Goal: Transaction & Acquisition: Book appointment/travel/reservation

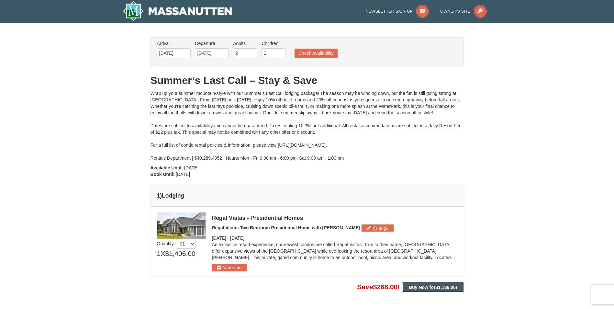
click at [427, 287] on strong "Buy Now for $1,138.00 !" at bounding box center [433, 287] width 48 height 5
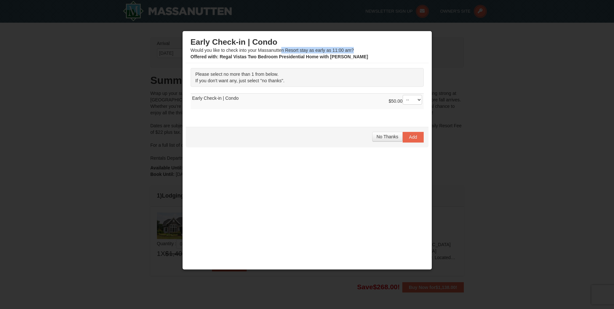
drag, startPoint x: 281, startPoint y: 50, endPoint x: 364, endPoint y: 50, distance: 83.2
click at [364, 50] on div "Early Check-in | Condo Would you like to check into your Massanutten Resort sta…" at bounding box center [307, 48] width 233 height 23
click at [100, 113] on div at bounding box center [307, 154] width 614 height 309
click at [497, 197] on div at bounding box center [307, 154] width 614 height 309
click at [381, 138] on span "No Thanks" at bounding box center [388, 136] width 22 height 5
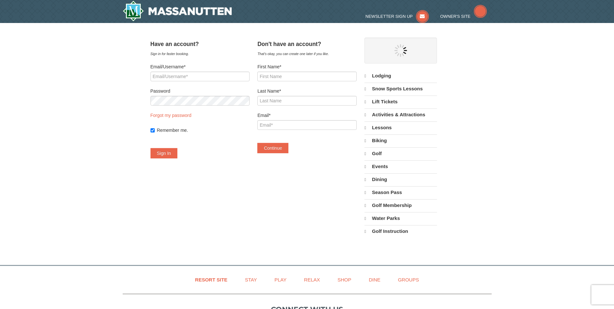
select select "9"
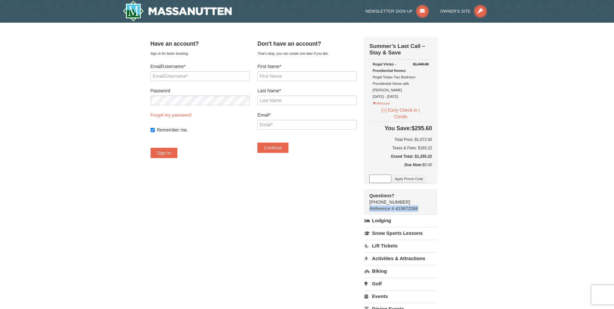
drag, startPoint x: 426, startPoint y: 202, endPoint x: 371, endPoint y: 201, distance: 55.1
click at [371, 201] on div "Have an account? Sign in for faster booking. Email/Username* Password Forgot my…" at bounding box center [307, 204] width 313 height 335
click at [555, 210] on div "× Have an account? Sign in for faster booking. Email/Username* Password Forgot …" at bounding box center [307, 205] width 614 height 364
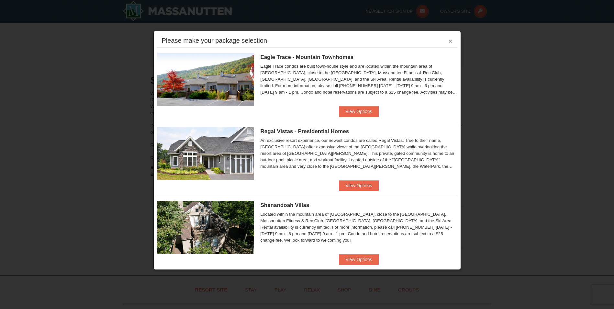
click at [449, 40] on button "×" at bounding box center [451, 41] width 4 height 6
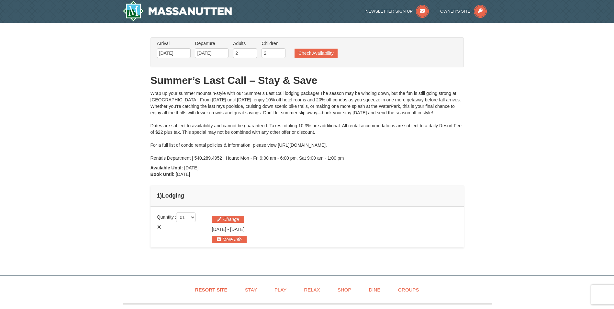
drag, startPoint x: 151, startPoint y: 94, endPoint x: 278, endPoint y: 176, distance: 151.4
click at [278, 176] on div "From: To: Adults: 2 Children: 2 Change Arrival Please format dates MM/DD/YYYY P…" at bounding box center [307, 145] width 313 height 217
drag, startPoint x: 278, startPoint y: 176, endPoint x: 258, endPoint y: 186, distance: 22.7
click at [258, 186] on td "1 ) Lodging" at bounding box center [307, 196] width 313 height 21
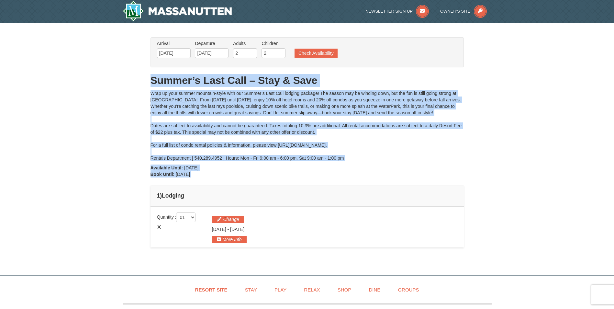
drag, startPoint x: 244, startPoint y: 179, endPoint x: 134, endPoint y: 69, distance: 155.2
click at [134, 69] on div "× From: To: Adults: 2 Children: 2 Change Arrival Please format dates MM/DD/YYYY…" at bounding box center [307, 146] width 614 height 246
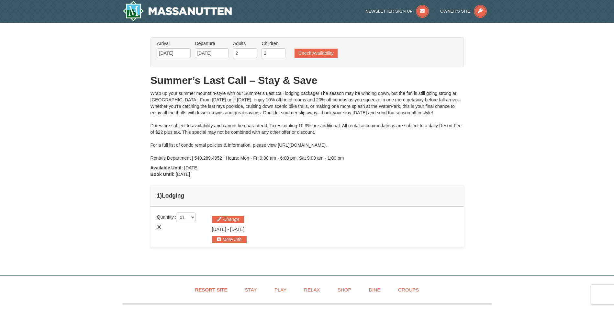
click at [499, 178] on div "× From: To: Adults: 2 Children: 2 Change Arrival Please format dates MM/DD/YYYY…" at bounding box center [307, 146] width 614 height 246
click at [526, 135] on div "× From: To: Adults: 2 Children: 2 Change Arrival Please format dates MM/DD/YYYY…" at bounding box center [307, 146] width 614 height 246
click at [313, 53] on button "Check Availability" at bounding box center [316, 53] width 43 height 9
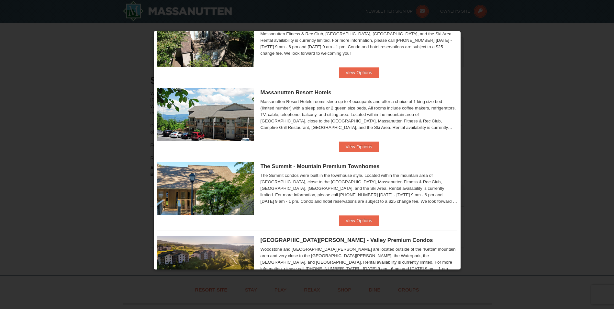
scroll to position [259, 0]
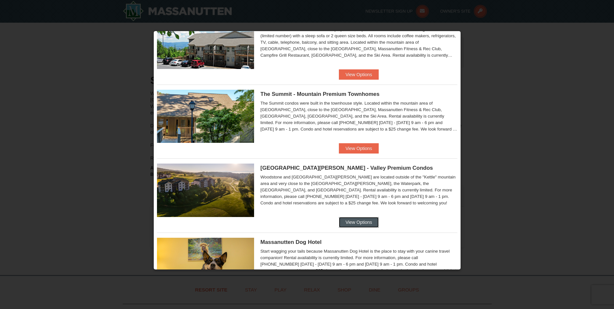
click at [360, 219] on button "View Options" at bounding box center [359, 222] width 40 height 10
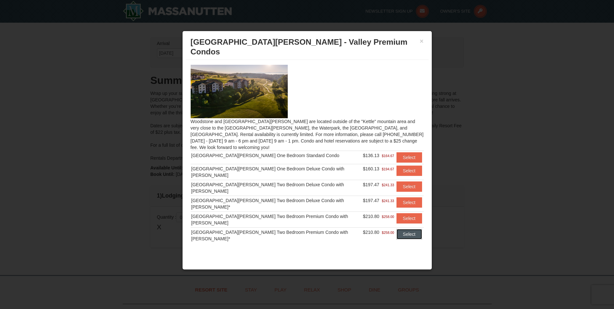
click at [402, 229] on button "Select" at bounding box center [410, 234] width 26 height 10
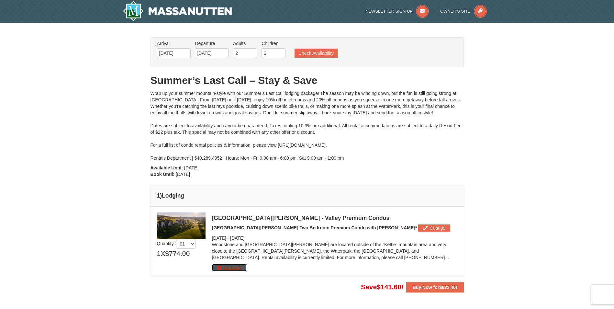
click at [231, 266] on button "More Info" at bounding box center [229, 267] width 35 height 7
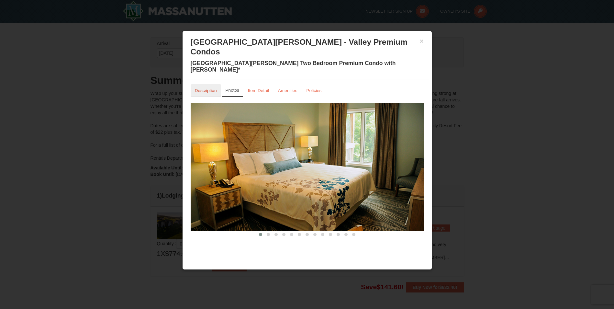
click at [206, 88] on small "Description" at bounding box center [206, 90] width 22 height 5
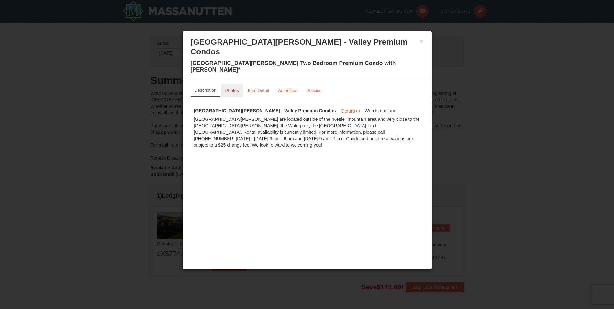
click at [237, 88] on small "Photos" at bounding box center [232, 90] width 14 height 5
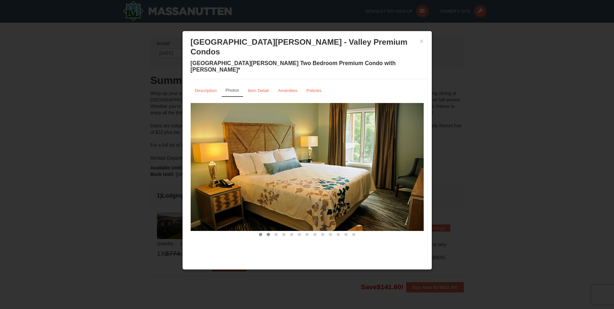
click at [267, 233] on span at bounding box center [268, 234] width 3 height 3
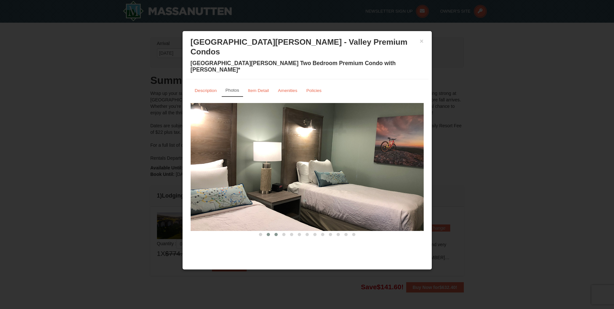
click at [276, 231] on button at bounding box center [276, 234] width 8 height 6
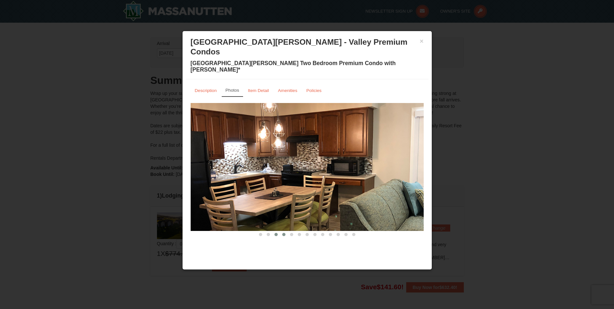
click at [283, 233] on span at bounding box center [283, 234] width 3 height 3
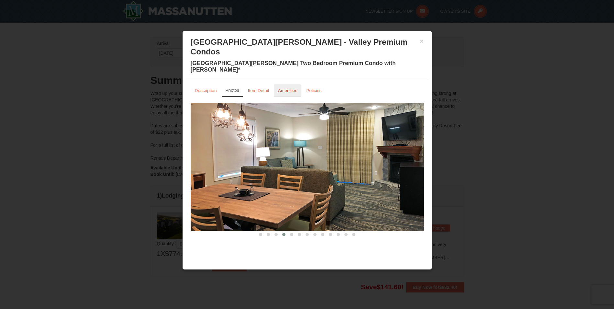
click at [285, 88] on small "Amenities" at bounding box center [287, 90] width 19 height 5
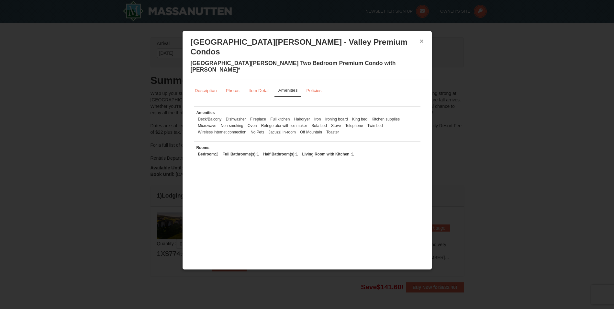
click at [421, 40] on button "×" at bounding box center [422, 41] width 4 height 6
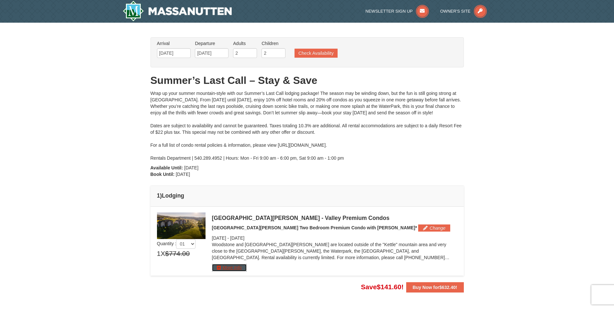
click at [228, 267] on button "More Info" at bounding box center [229, 267] width 35 height 7
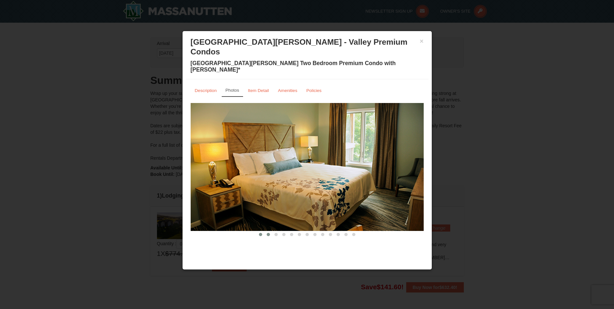
click at [268, 231] on button at bounding box center [269, 234] width 8 height 6
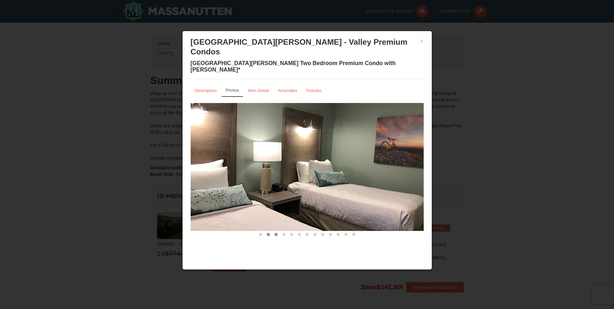
click at [278, 231] on button at bounding box center [276, 234] width 8 height 6
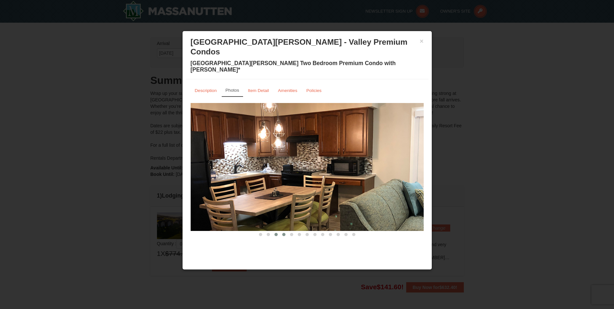
click at [285, 233] on span at bounding box center [283, 234] width 3 height 3
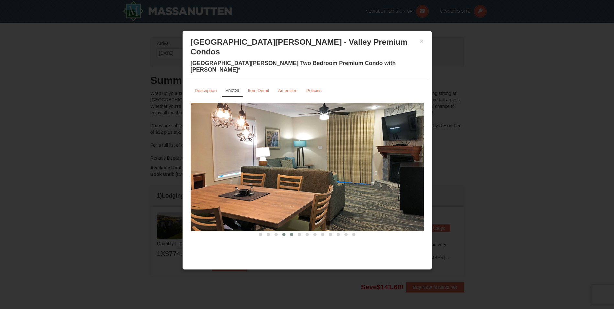
click at [289, 231] on button at bounding box center [292, 234] width 8 height 6
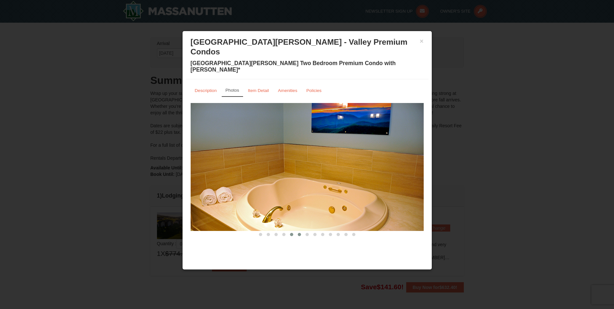
click at [301, 233] on span at bounding box center [299, 234] width 3 height 3
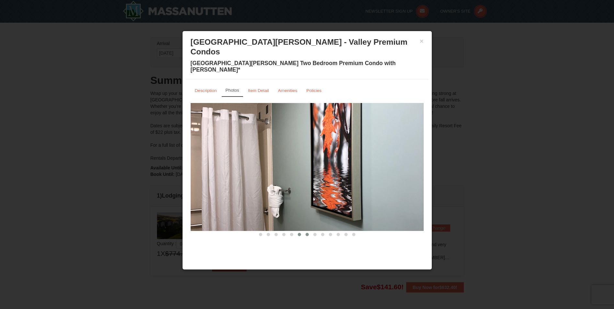
click at [304, 231] on button at bounding box center [307, 234] width 8 height 6
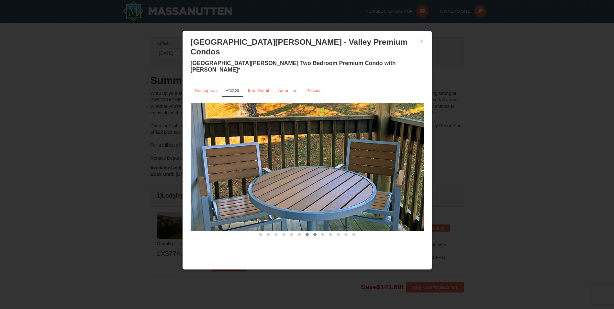
click at [316, 233] on span at bounding box center [314, 234] width 3 height 3
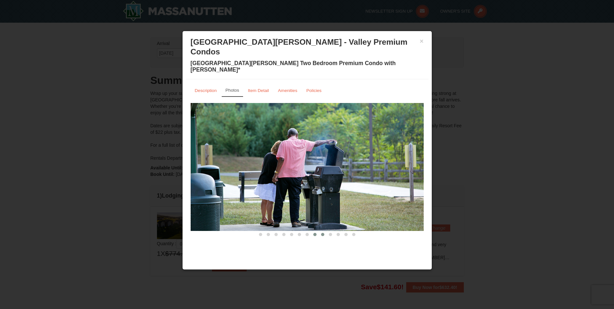
click at [325, 231] on button at bounding box center [323, 234] width 8 height 6
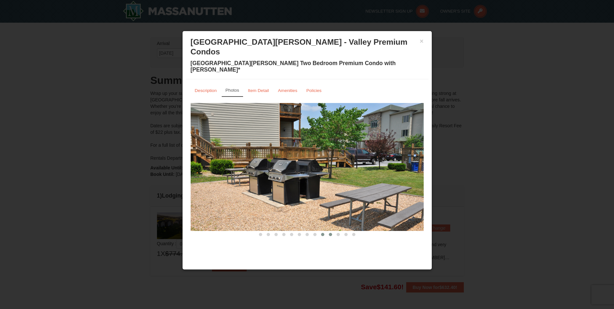
click at [330, 231] on button at bounding box center [331, 234] width 8 height 6
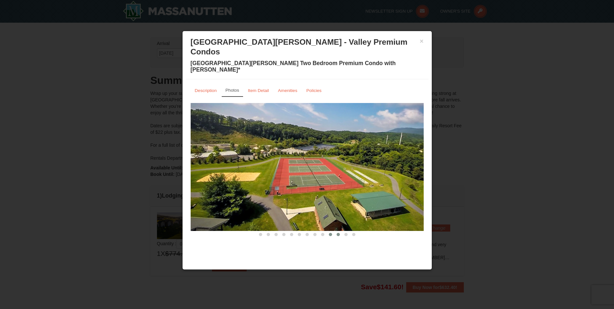
click at [336, 231] on button at bounding box center [339, 234] width 8 height 6
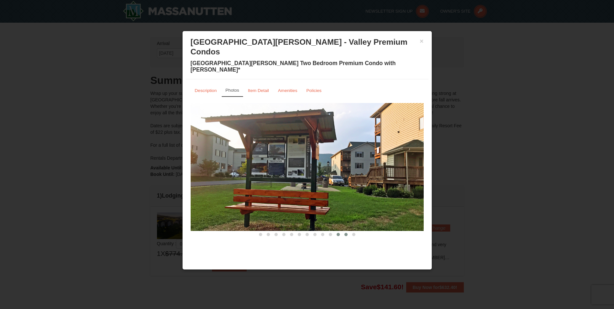
click at [345, 231] on button at bounding box center [346, 234] width 8 height 6
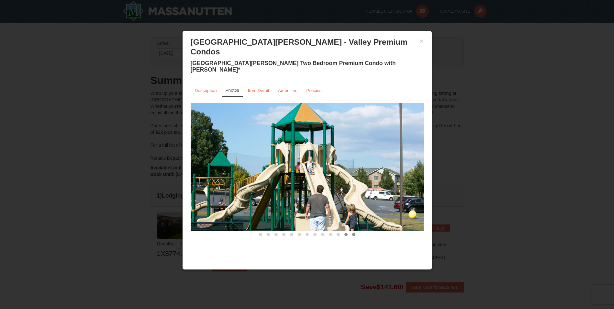
click at [353, 231] on button at bounding box center [354, 234] width 8 height 6
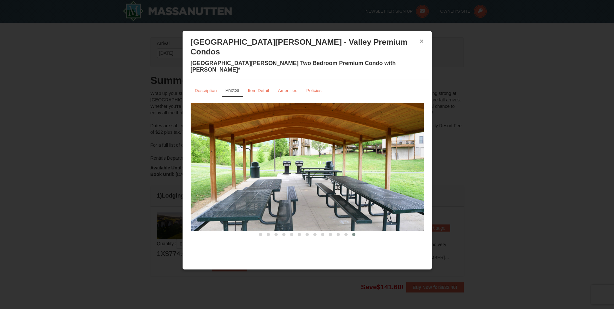
click at [421, 41] on button "×" at bounding box center [422, 41] width 4 height 6
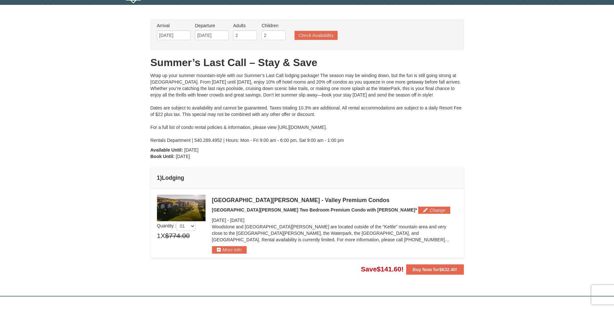
scroll to position [0, 0]
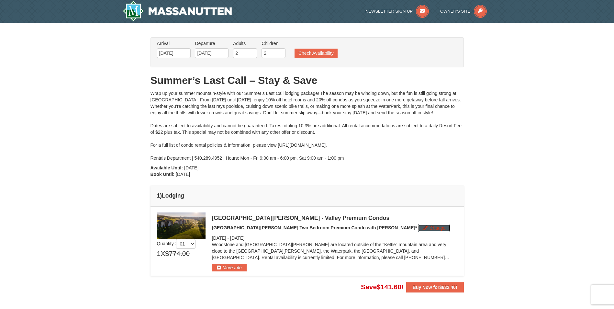
click at [418, 228] on button "Change" at bounding box center [434, 227] width 32 height 7
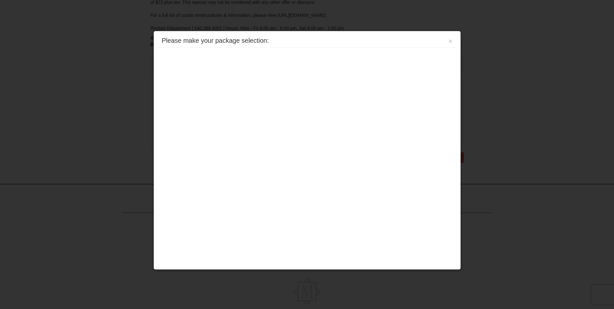
scroll to position [160, 0]
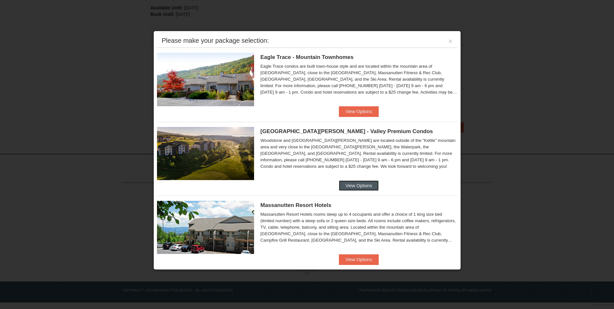
click at [357, 184] on button "View Options" at bounding box center [359, 185] width 40 height 10
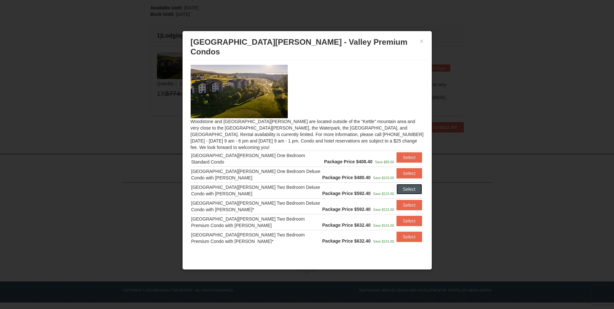
click at [404, 184] on button "Select" at bounding box center [410, 189] width 26 height 10
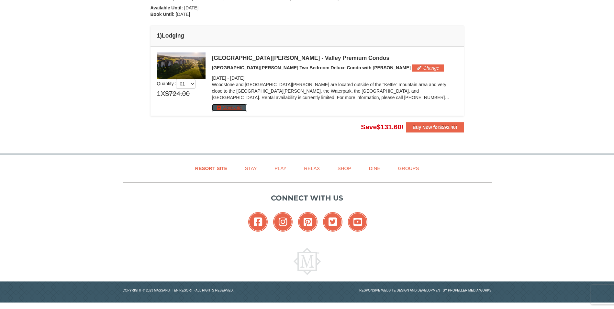
click at [233, 107] on button "More Info" at bounding box center [229, 107] width 35 height 7
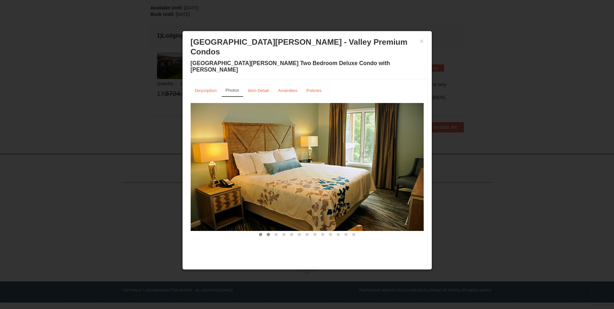
click at [267, 231] on button at bounding box center [269, 234] width 8 height 6
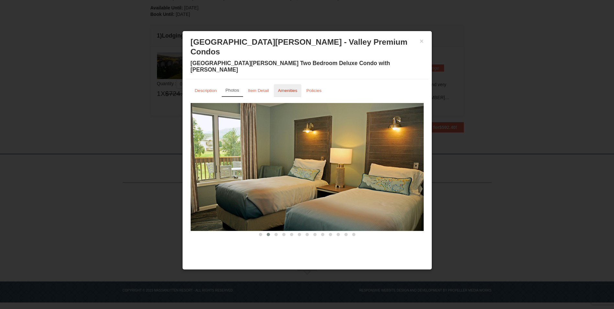
click at [283, 84] on link "Amenities" at bounding box center [288, 90] width 28 height 13
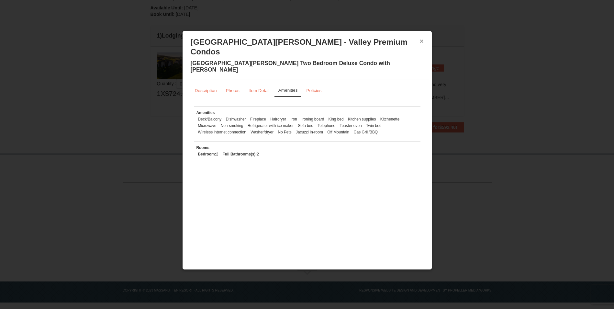
click at [421, 40] on button "×" at bounding box center [422, 41] width 4 height 6
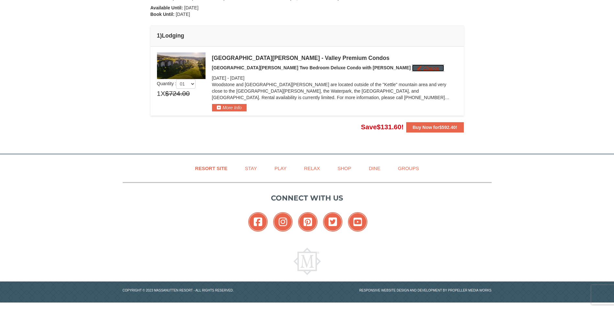
click at [412, 69] on button "Change" at bounding box center [428, 67] width 32 height 7
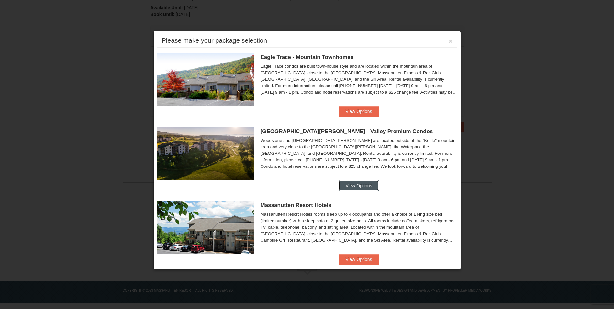
click at [356, 183] on button "View Options" at bounding box center [359, 185] width 40 height 10
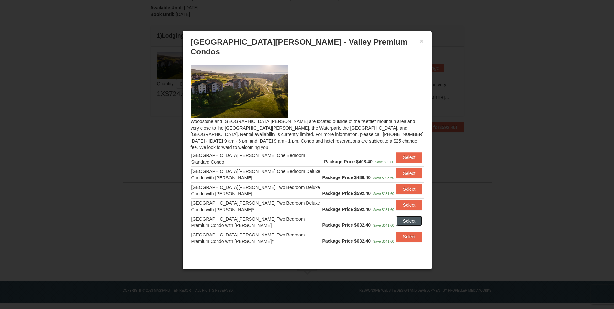
click at [404, 216] on button "Select" at bounding box center [410, 221] width 26 height 10
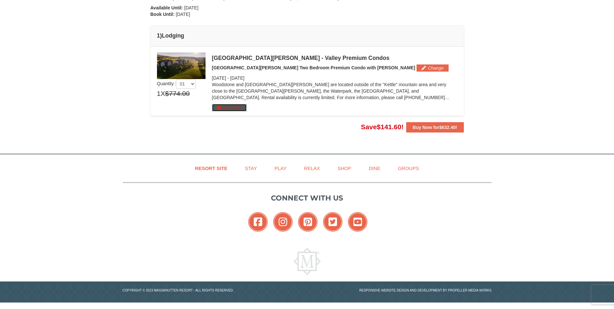
click at [230, 108] on button "More Info" at bounding box center [229, 107] width 35 height 7
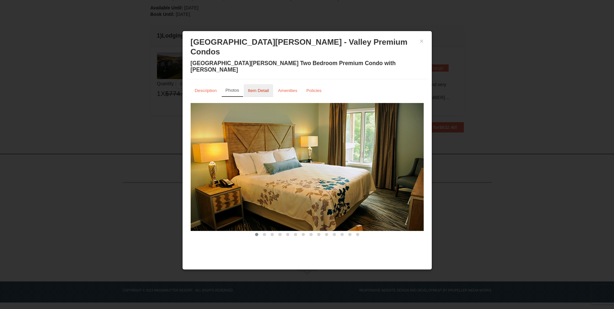
click at [258, 88] on small "Item Detail" at bounding box center [258, 90] width 21 height 5
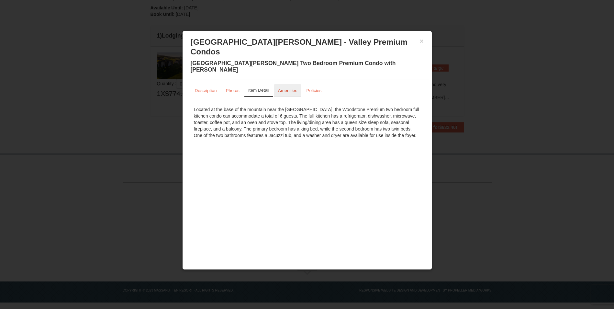
click at [283, 88] on small "Amenities" at bounding box center [287, 90] width 19 height 5
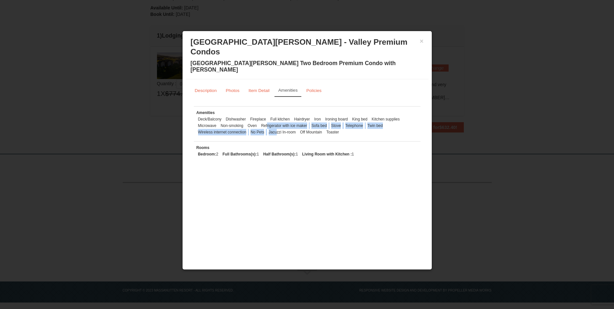
drag, startPoint x: 268, startPoint y: 109, endPoint x: 277, endPoint y: 116, distance: 11.1
click at [277, 116] on ul "Deck/Balcony Dishwasher Fireplace Full kitchen Hairdryer Iron Ironing board Kin…" at bounding box center [307, 125] width 221 height 19
drag, startPoint x: 277, startPoint y: 116, endPoint x: 303, endPoint y: 164, distance: 54.7
click at [303, 164] on div "× [GEOGRAPHIC_DATA][PERSON_NAME] - Valley Premium Condos [GEOGRAPHIC_DATA][PERS…" at bounding box center [307, 150] width 250 height 239
click at [421, 42] on button "×" at bounding box center [422, 41] width 4 height 6
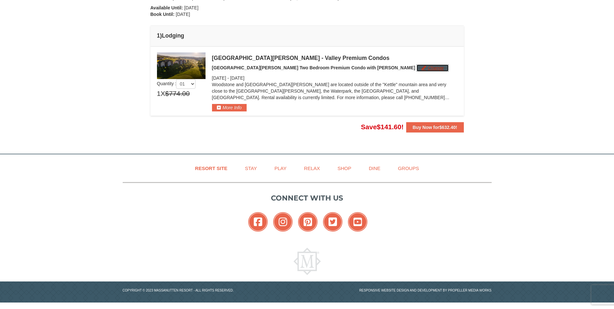
click at [417, 65] on button "Change" at bounding box center [433, 67] width 32 height 7
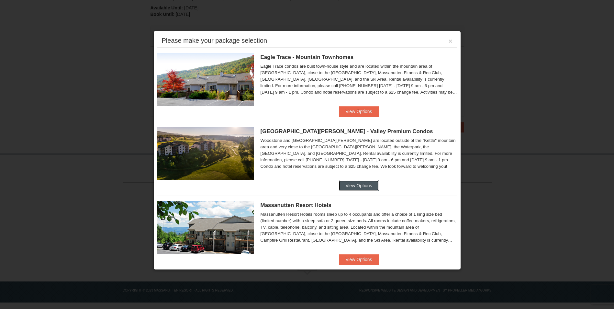
click at [353, 182] on button "View Options" at bounding box center [359, 185] width 40 height 10
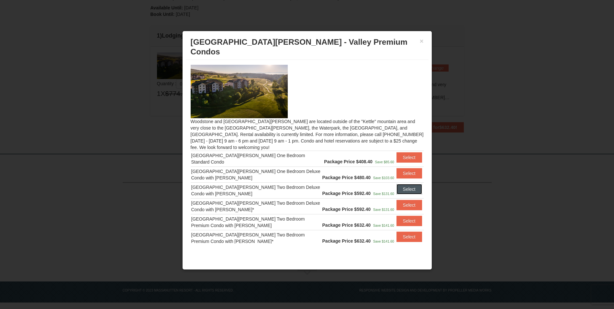
click at [405, 184] on button "Select" at bounding box center [410, 189] width 26 height 10
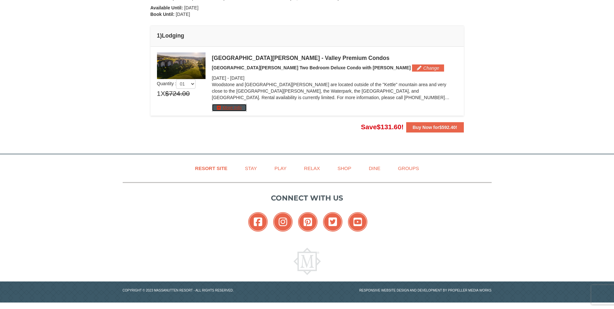
click at [231, 108] on button "More Info" at bounding box center [229, 107] width 35 height 7
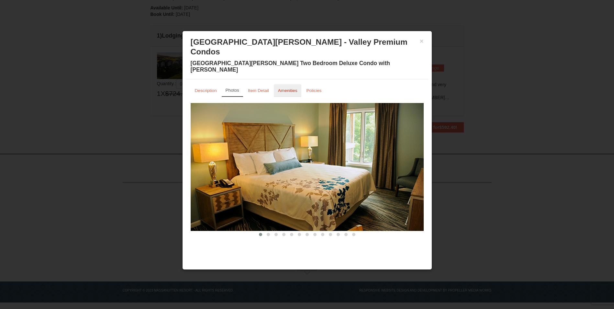
click at [286, 88] on small "Amenities" at bounding box center [287, 90] width 19 height 5
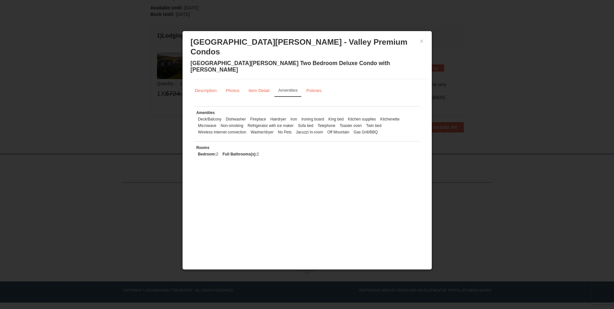
drag, startPoint x: 386, startPoint y: 114, endPoint x: 379, endPoint y: 118, distance: 8.3
click at [379, 118] on ul "Deck/Balcony Dishwasher Fireplace Hairdryer Iron Ironing board King bed Kitchen…" at bounding box center [307, 125] width 221 height 19
click at [252, 88] on small "Item Detail" at bounding box center [259, 90] width 21 height 5
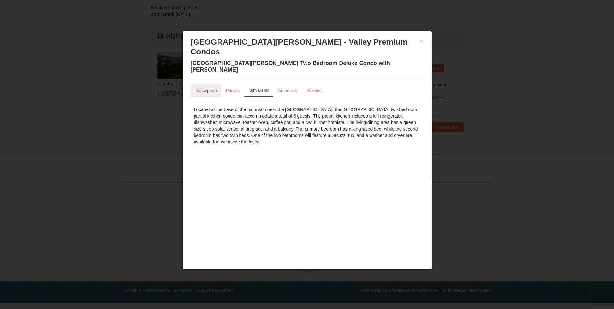
click at [210, 84] on link "Description" at bounding box center [206, 90] width 30 height 13
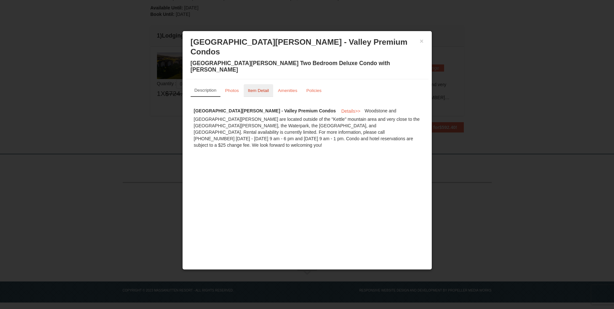
click at [259, 88] on small "Item Detail" at bounding box center [258, 90] width 21 height 5
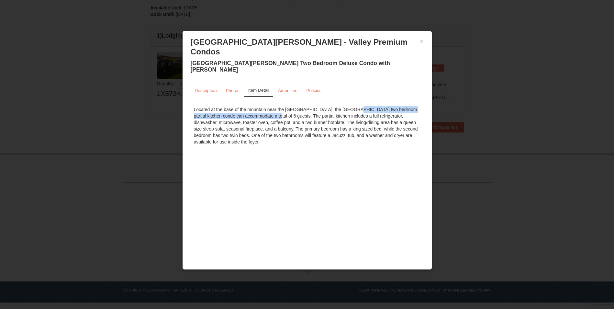
drag, startPoint x: 230, startPoint y: 99, endPoint x: 314, endPoint y: 96, distance: 84.6
click at [314, 103] on div "Located at the base of the mountain near the [GEOGRAPHIC_DATA], the [GEOGRAPHIC…" at bounding box center [307, 125] width 233 height 45
drag, startPoint x: 314, startPoint y: 96, endPoint x: 315, endPoint y: 116, distance: 19.1
click at [315, 116] on div "Located at the base of the mountain near the [GEOGRAPHIC_DATA], the [GEOGRAPHIC…" at bounding box center [307, 125] width 233 height 45
click at [288, 88] on small "Amenities" at bounding box center [287, 90] width 19 height 5
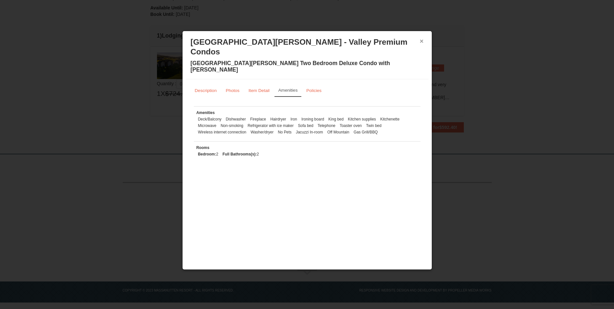
click at [422, 39] on button "×" at bounding box center [422, 41] width 4 height 6
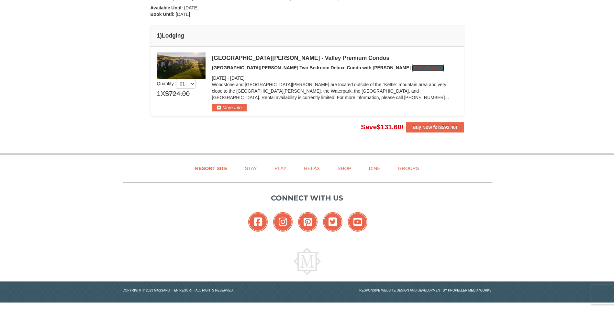
click at [412, 68] on button "Change" at bounding box center [428, 67] width 32 height 7
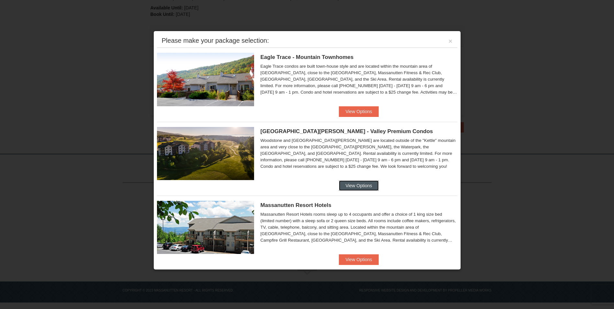
click at [358, 182] on button "View Options" at bounding box center [359, 185] width 40 height 10
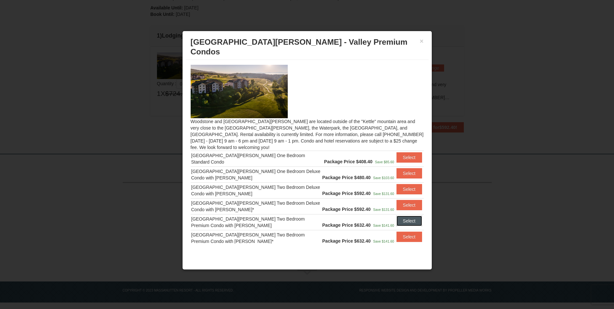
click at [406, 216] on button "Select" at bounding box center [410, 221] width 26 height 10
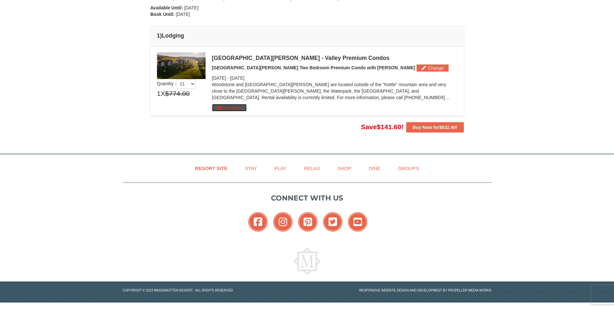
click at [228, 109] on button "More Info" at bounding box center [229, 107] width 35 height 7
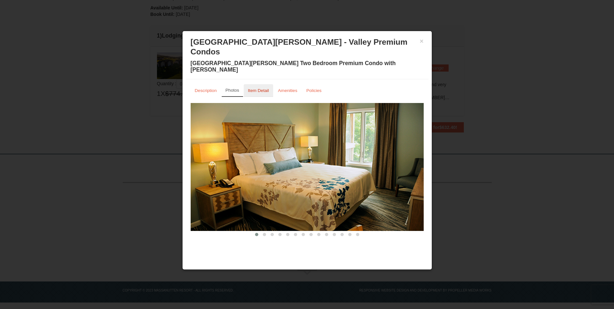
click at [257, 84] on link "Item Detail" at bounding box center [258, 90] width 29 height 13
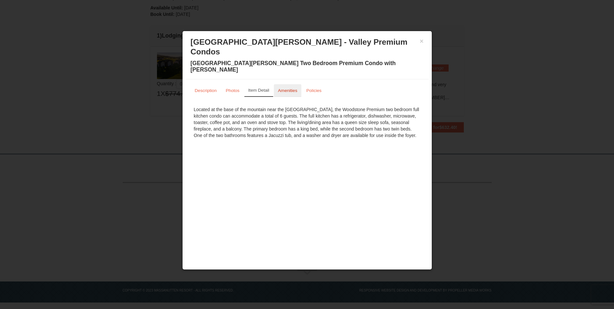
click at [286, 88] on small "Amenities" at bounding box center [287, 90] width 19 height 5
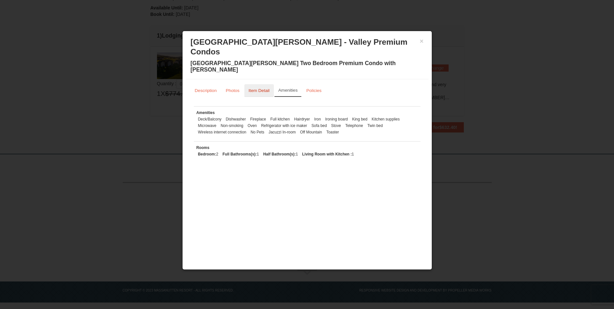
click at [263, 88] on small "Item Detail" at bounding box center [259, 90] width 21 height 5
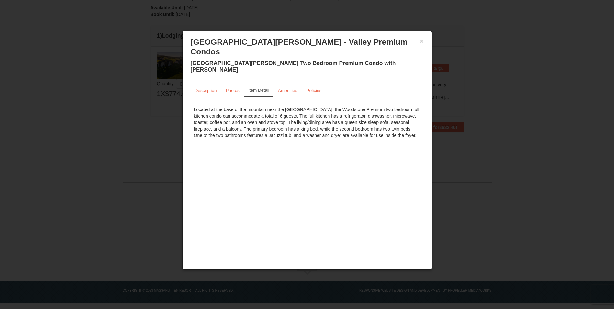
click at [259, 202] on div "× [GEOGRAPHIC_DATA][PERSON_NAME] - Valley Premium Condos [GEOGRAPHIC_DATA][PERS…" at bounding box center [307, 150] width 250 height 239
click at [424, 40] on button "×" at bounding box center [422, 41] width 4 height 6
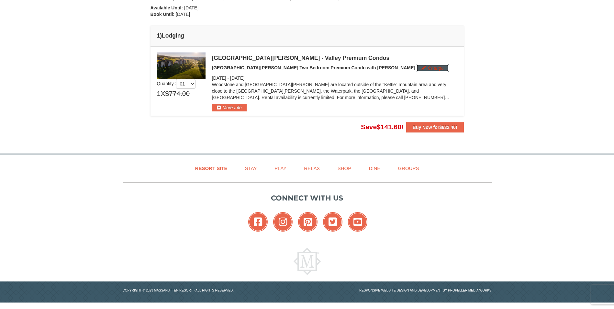
click at [417, 68] on button "Change" at bounding box center [433, 67] width 32 height 7
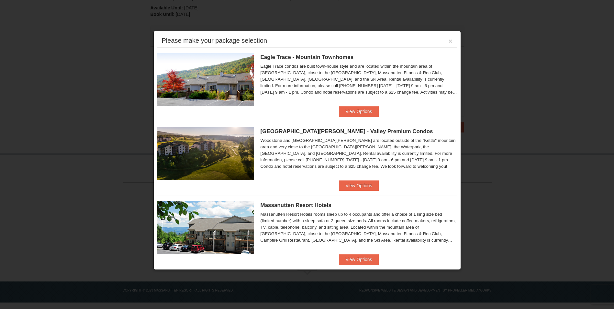
click at [353, 178] on div "[GEOGRAPHIC_DATA][PERSON_NAME] - Valley Premium Condos Woodstone and [GEOGRAPHI…" at bounding box center [307, 151] width 301 height 59
click at [352, 185] on button "View Options" at bounding box center [359, 185] width 40 height 10
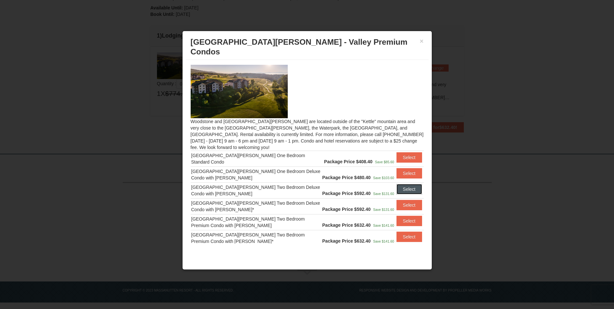
click at [410, 184] on button "Select" at bounding box center [410, 189] width 26 height 10
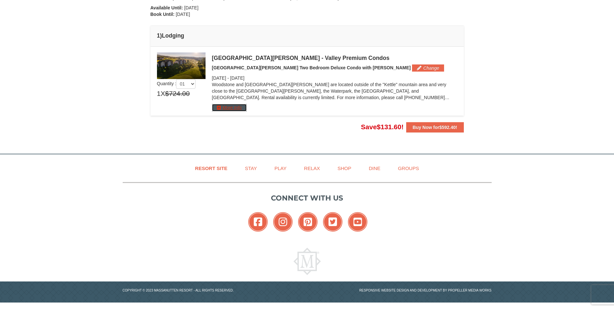
click at [227, 107] on button "More Info" at bounding box center [229, 107] width 35 height 7
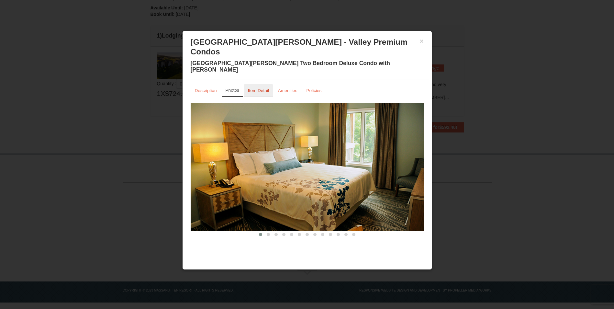
click at [267, 88] on small "Item Detail" at bounding box center [258, 90] width 21 height 5
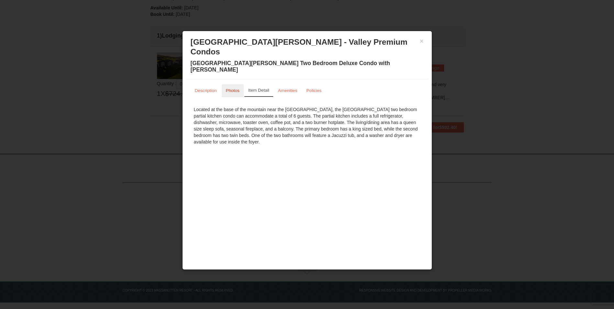
click at [226, 88] on small "Photos" at bounding box center [233, 90] width 14 height 5
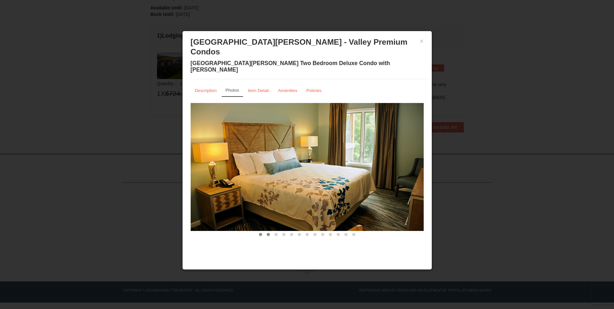
click at [270, 233] on span at bounding box center [268, 234] width 3 height 3
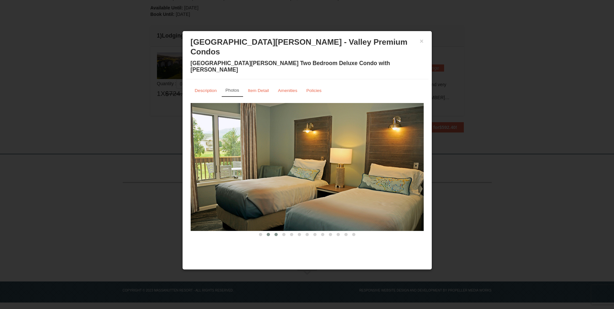
click at [275, 233] on span at bounding box center [276, 234] width 3 height 3
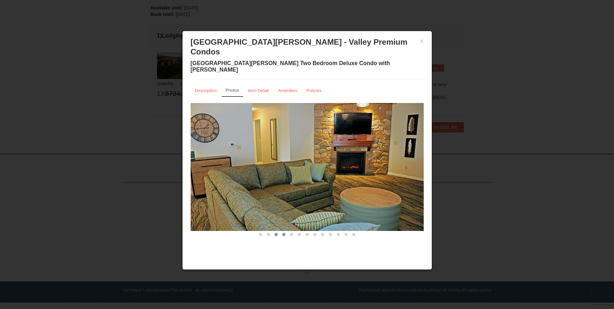
click at [285, 233] on span at bounding box center [283, 234] width 3 height 3
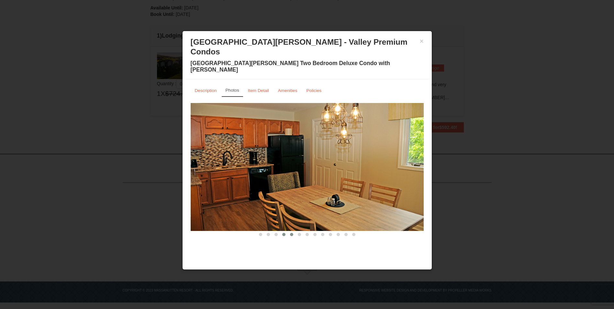
click at [290, 233] on span at bounding box center [291, 234] width 3 height 3
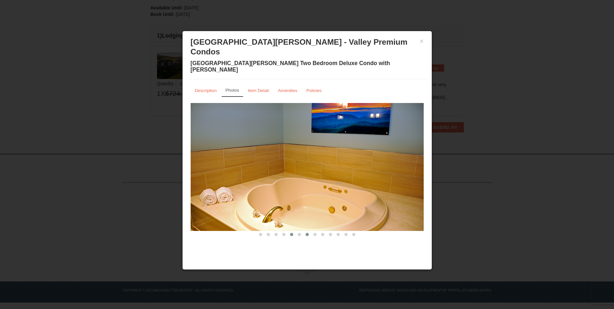
click at [307, 233] on span at bounding box center [307, 234] width 3 height 3
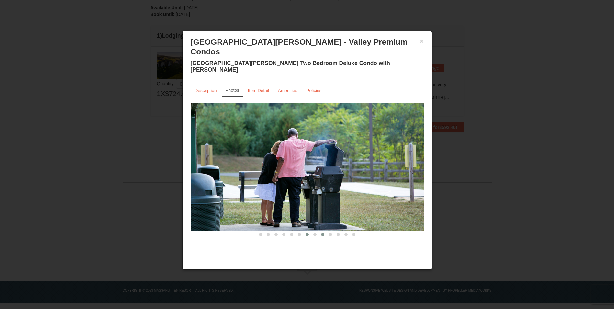
click at [319, 231] on button at bounding box center [323, 234] width 8 height 6
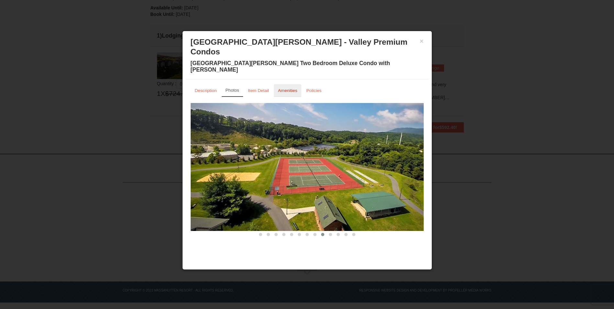
click at [293, 88] on small "Amenities" at bounding box center [287, 90] width 19 height 5
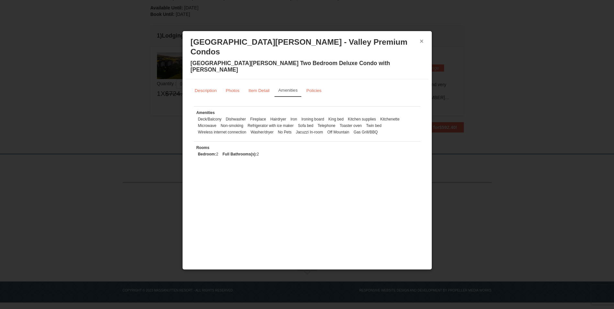
click at [422, 40] on button "×" at bounding box center [422, 41] width 4 height 6
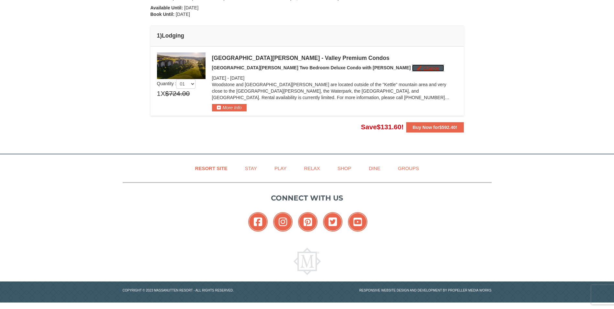
click at [412, 66] on button "Change" at bounding box center [428, 67] width 32 height 7
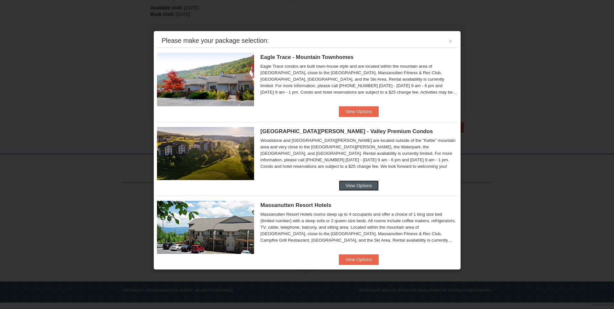
click at [353, 185] on button "View Options" at bounding box center [359, 185] width 40 height 10
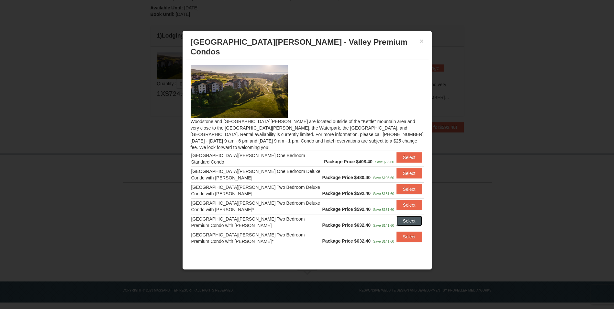
click at [403, 216] on button "Select" at bounding box center [410, 221] width 26 height 10
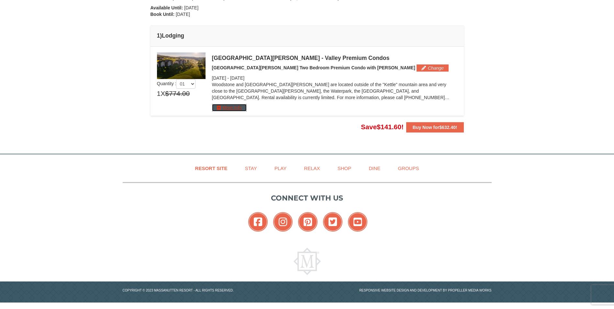
click at [226, 107] on button "More Info" at bounding box center [229, 107] width 35 height 7
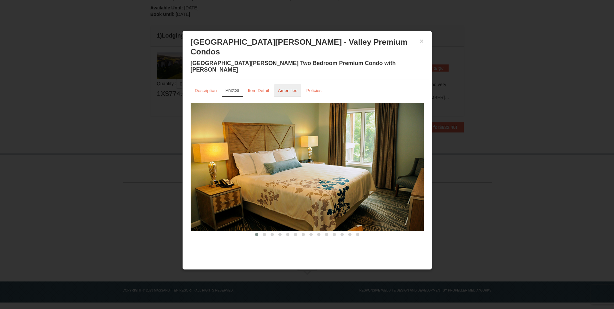
click at [288, 88] on small "Amenities" at bounding box center [287, 90] width 19 height 5
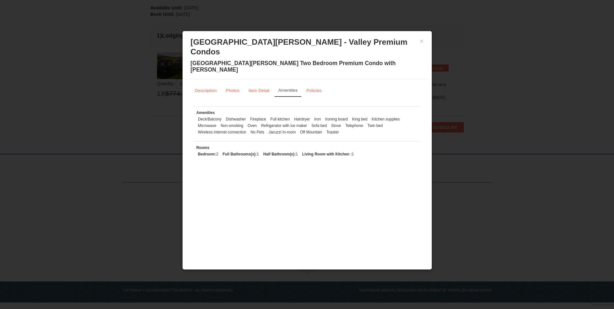
click at [282, 213] on div "× [GEOGRAPHIC_DATA][PERSON_NAME] - Valley Premium Condos [GEOGRAPHIC_DATA][PERS…" at bounding box center [307, 150] width 250 height 239
click at [423, 40] on button "×" at bounding box center [422, 41] width 4 height 6
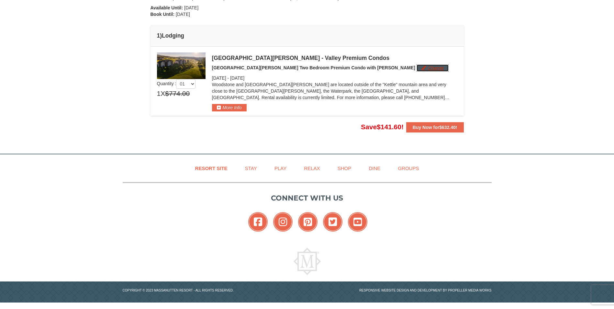
click at [417, 69] on button "Change" at bounding box center [433, 67] width 32 height 7
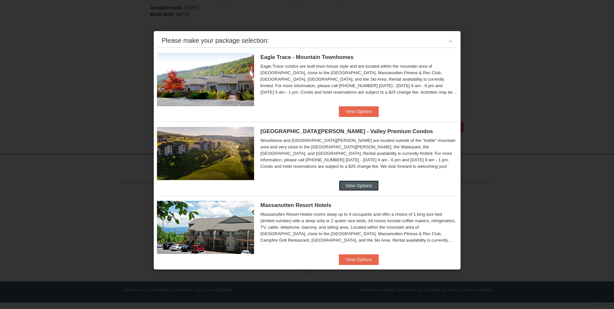
click at [362, 187] on button "View Options" at bounding box center [359, 185] width 40 height 10
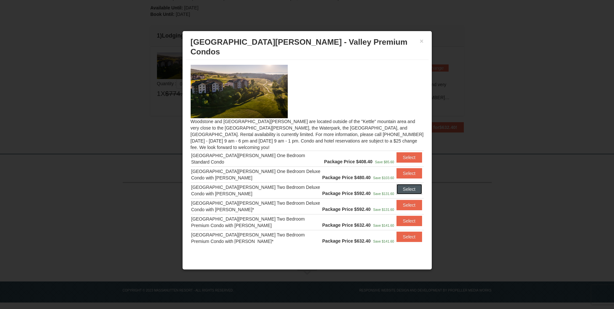
click at [404, 184] on button "Select" at bounding box center [410, 189] width 26 height 10
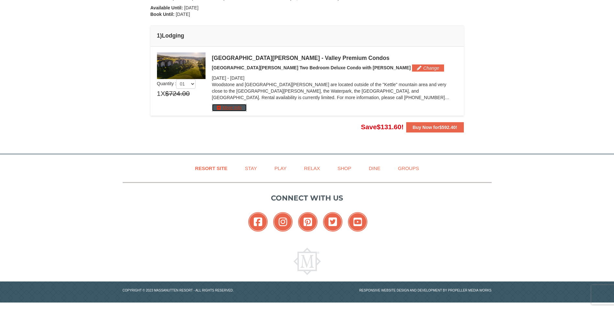
click at [233, 108] on button "More Info" at bounding box center [229, 107] width 35 height 7
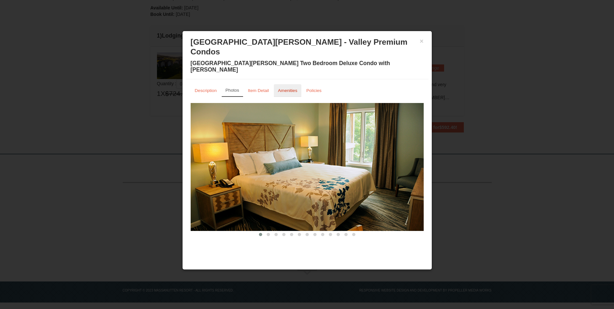
click at [295, 88] on small "Amenities" at bounding box center [287, 90] width 19 height 5
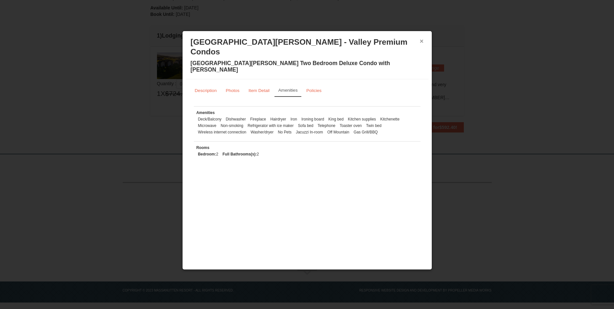
click at [420, 41] on button "×" at bounding box center [422, 41] width 4 height 6
